Goal: Information Seeking & Learning: Learn about a topic

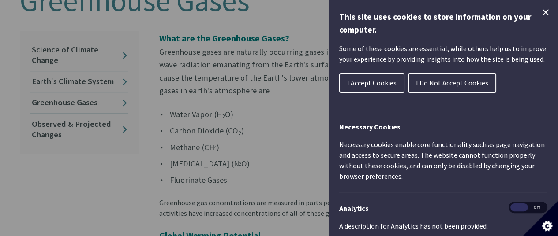
scroll to position [232, 1]
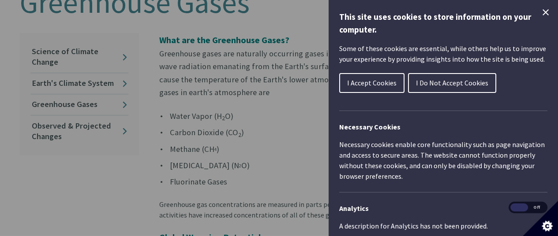
click at [542, 11] on icon "Close Cookie Control" at bounding box center [545, 12] width 6 height 6
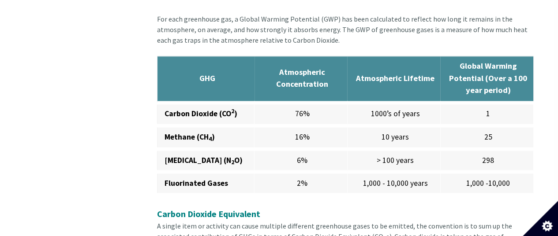
scroll to position [707, 4]
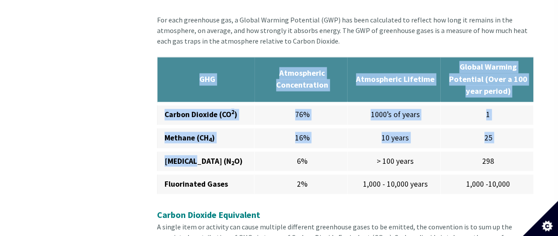
drag, startPoint x: 238, startPoint y: 146, endPoint x: 174, endPoint y: 81, distance: 91.4
click at [174, 81] on table "GHG Atmospheric Concentration Atmospheric Lifetime Global Warming Potential (Ov…" at bounding box center [345, 127] width 377 height 141
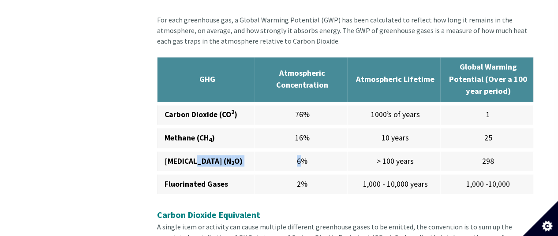
click at [300, 150] on td "6%" at bounding box center [300, 161] width 93 height 23
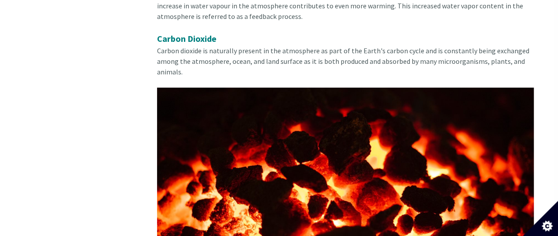
scroll to position [1603, 4]
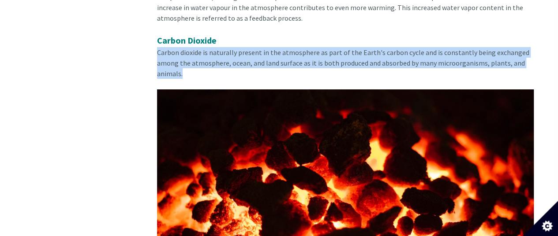
drag, startPoint x: 157, startPoint y: 32, endPoint x: 184, endPoint y: 52, distance: 33.5
click at [184, 52] on div "Carbon Dioxide Carbon dioxide is naturally present in the atmosphere as part of…" at bounding box center [345, 62] width 377 height 56
copy span "Carbon dioxide is naturally present in the atmosphere as part of the Earth's ca…"
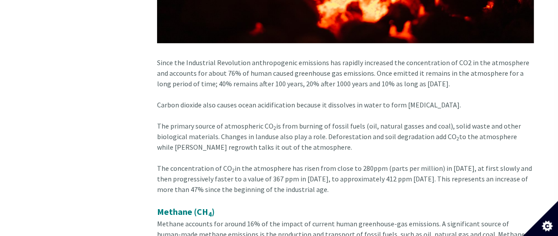
scroll to position [1900, 4]
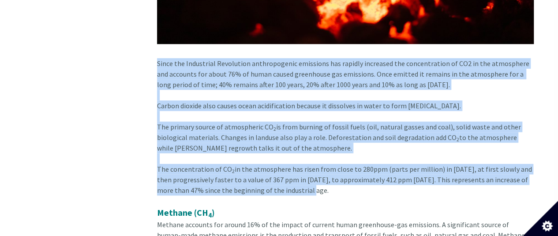
drag, startPoint x: 152, startPoint y: 41, endPoint x: 296, endPoint y: 173, distance: 195.4
copy div "Since the Industrial Revolution anthropogenic emissions has rapidly increased t…"
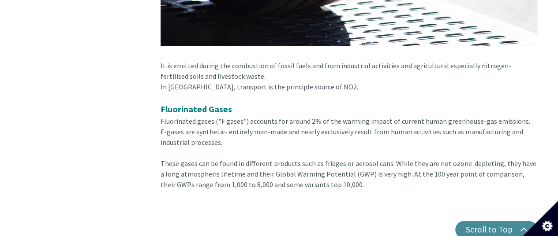
scroll to position [2695, 0]
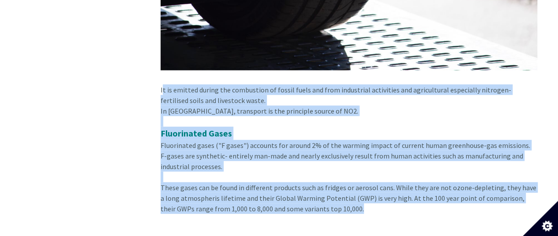
drag, startPoint x: 159, startPoint y: 69, endPoint x: 359, endPoint y: 189, distance: 232.8
copy div "It is emitted during the combustion of fossil fuels and from industrial activit…"
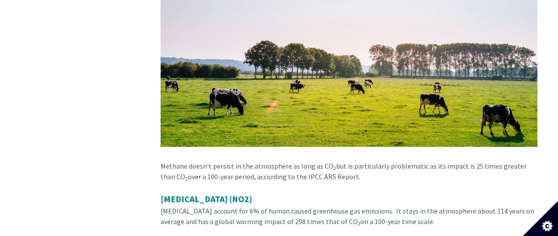
scroll to position [2234, 0]
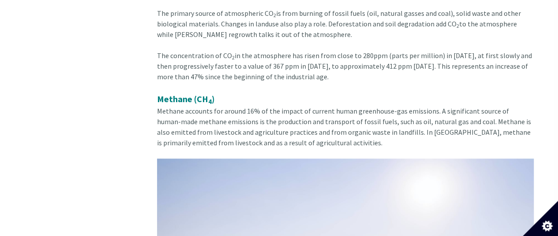
scroll to position [2018, 4]
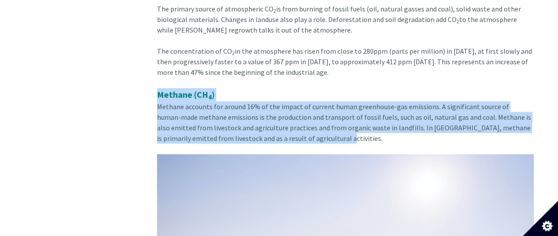
drag, startPoint x: 157, startPoint y: 75, endPoint x: 318, endPoint y: 117, distance: 165.6
copy div "Methane (CH 4 ) Methane accounts for around 16% of the impact of current human …"
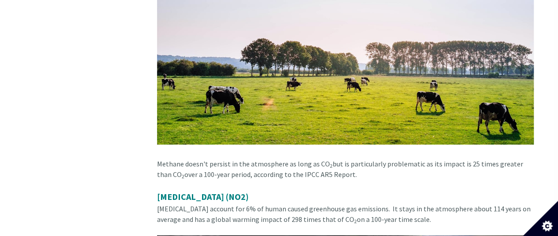
scroll to position [2281, 4]
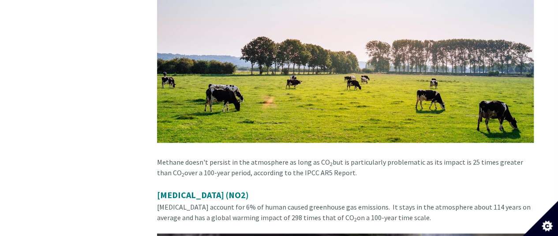
drag, startPoint x: 157, startPoint y: 141, endPoint x: 408, endPoint y: 197, distance: 257.2
copy div "Methane doesn't persist in the atmosphere as long as CO 2 but is particularly p…"
